Goal: Communication & Community: Answer question/provide support

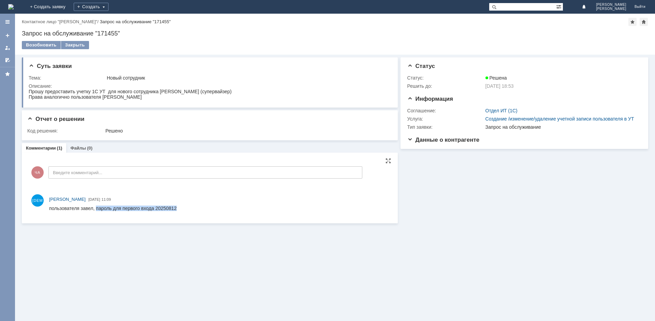
drag, startPoint x: 178, startPoint y: 207, endPoint x: 97, endPoint y: 208, distance: 81.2
click at [97, 208] on html "пользователя завел, пароль для первого входа 20250812" at bounding box center [218, 208] width 339 height 6
copy div "пароль для первого входа 20250812"
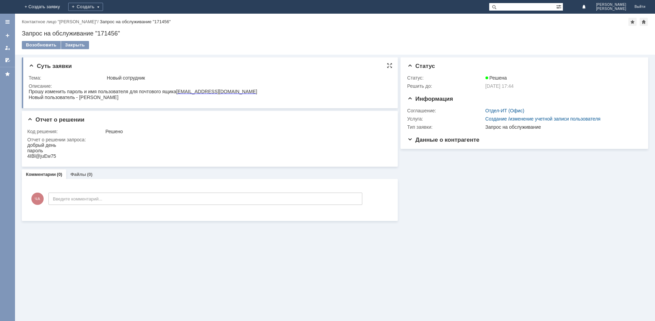
drag, startPoint x: 230, startPoint y: 92, endPoint x: 177, endPoint y: 92, distance: 52.9
click at [177, 92] on html "Прошу изменить пароль и имя пользователя для почтового ящика [EMAIL_ADDRESS][DO…" at bounding box center [208, 95] width 359 height 12
click at [181, 101] on div at bounding box center [209, 95] width 360 height 13
drag, startPoint x: 254, startPoint y: 86, endPoint x: 243, endPoint y: 67, distance: 21.8
click at [254, 86] on div "Описание:" at bounding box center [209, 85] width 360 height 5
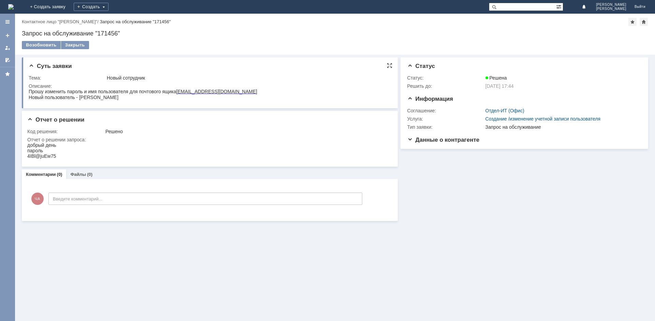
click at [212, 59] on div "Суть заявки Тема: Новый сотрудник Описание:" at bounding box center [210, 82] width 376 height 51
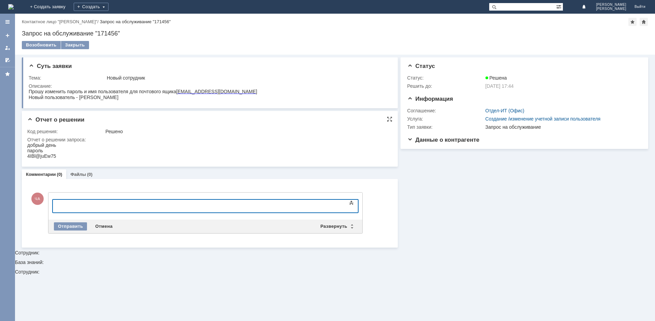
click at [138, 154] on html "добрый день пароль 4IBl@juEw75" at bounding box center [207, 150] width 361 height 16
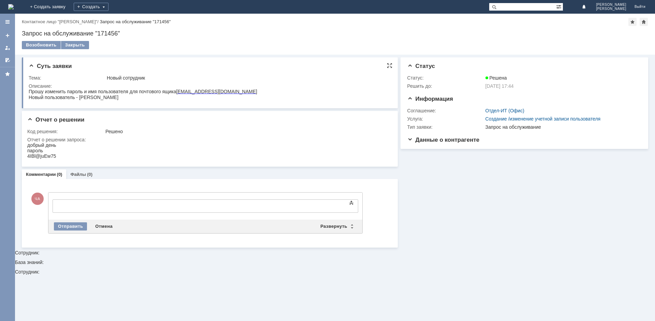
click at [177, 98] on p "Новый пользователь - Маматханов Едгор Шухратович" at bounding box center [143, 97] width 228 height 6
drag, startPoint x: 229, startPoint y: 91, endPoint x: 178, endPoint y: 92, distance: 50.5
click at [178, 92] on html "Прошу изменить пароль и имя пользователя для почтового ящика sv_uz@bykosmetika.…" at bounding box center [208, 95] width 359 height 12
copy body "sv_uz@bykosmetika.ru Новый пользователь - Маматханов Едгор Шухратович"
drag, startPoint x: 54, startPoint y: 156, endPoint x: 28, endPoint y: 158, distance: 26.3
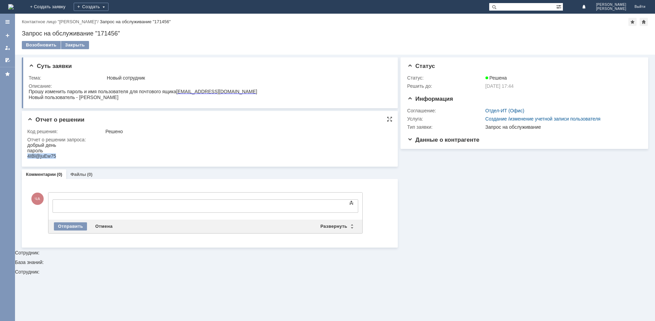
click at [28, 158] on html "добрый день пароль 4IBl@juEw75" at bounding box center [207, 150] width 361 height 16
copy div "4IBl@juEw75"
